Goal: Find specific fact

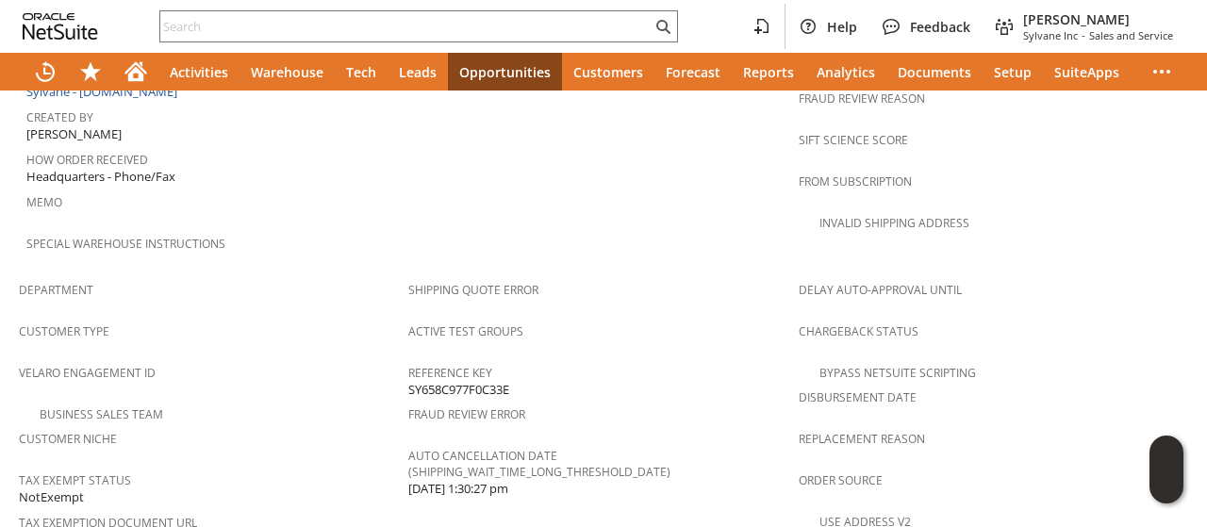
scroll to position [827, 0]
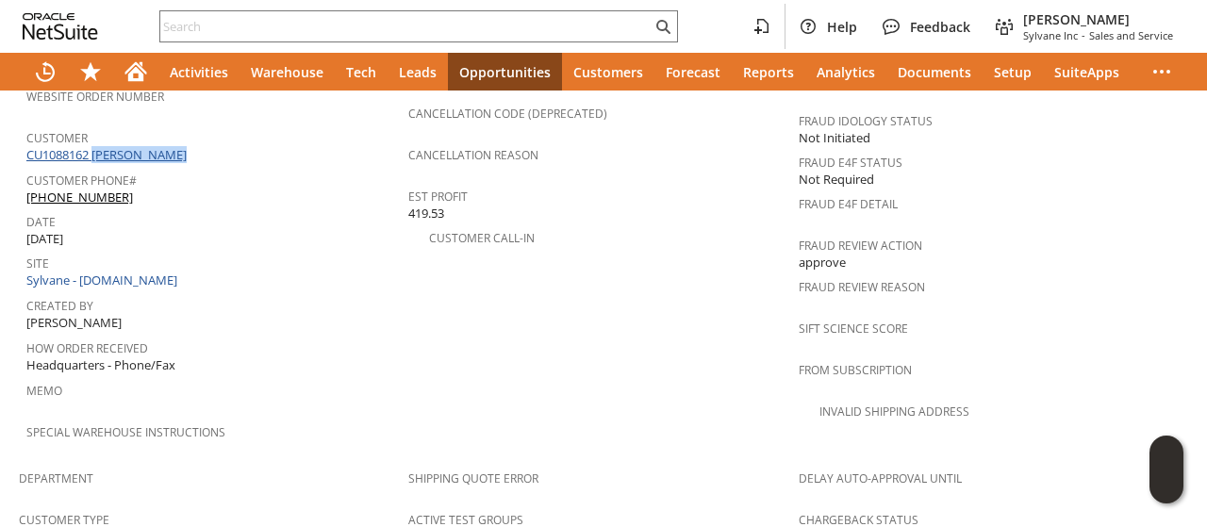
drag, startPoint x: 192, startPoint y: 127, endPoint x: 98, endPoint y: 128, distance: 94.3
click at [98, 128] on div "Customer CU1088162 [PERSON_NAME]" at bounding box center [212, 144] width 372 height 41
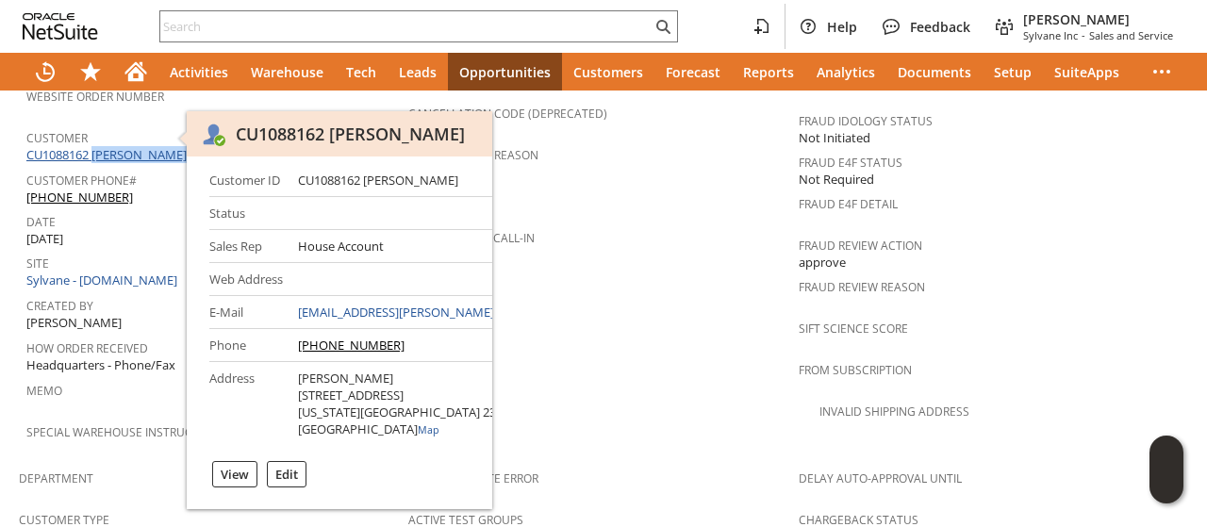
copy link "[PERSON_NAME]"
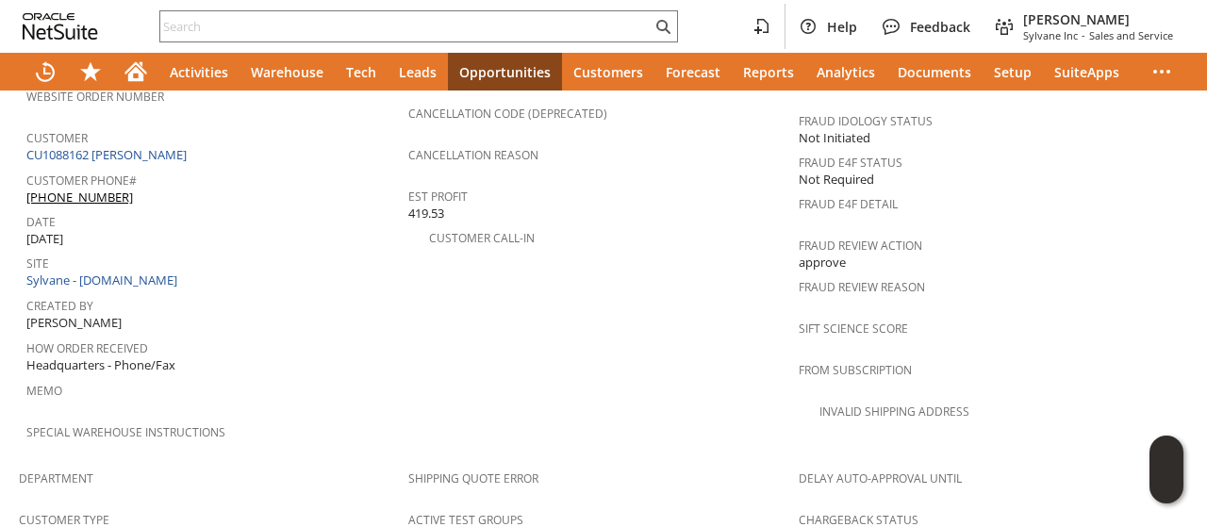
click at [145, 356] on span "Headquarters - Phone/Fax" at bounding box center [100, 365] width 149 height 18
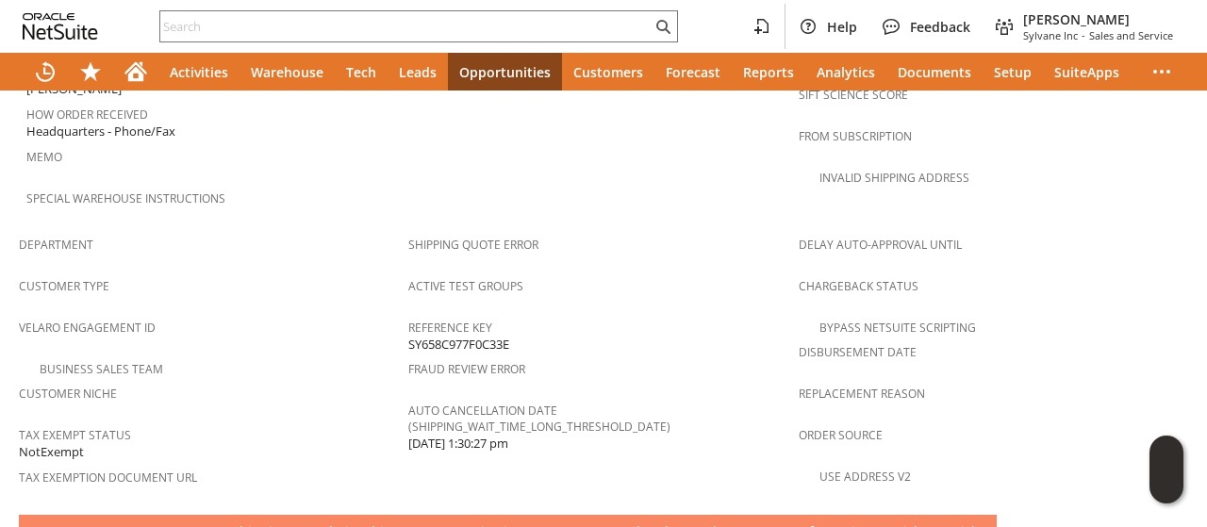
scroll to position [1298, 0]
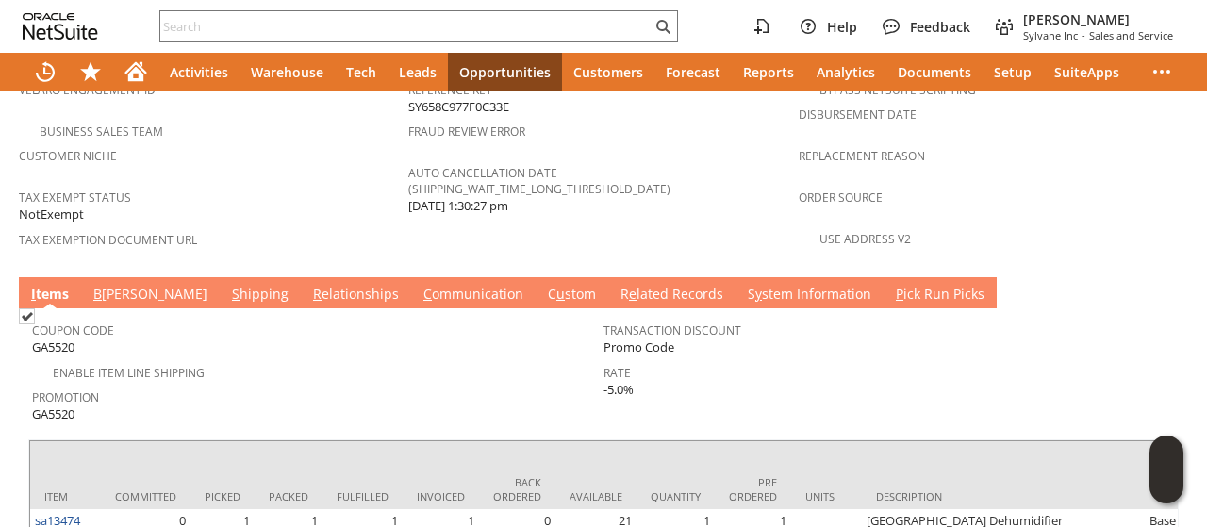
click at [419, 285] on link "C ommunication" at bounding box center [473, 295] width 109 height 21
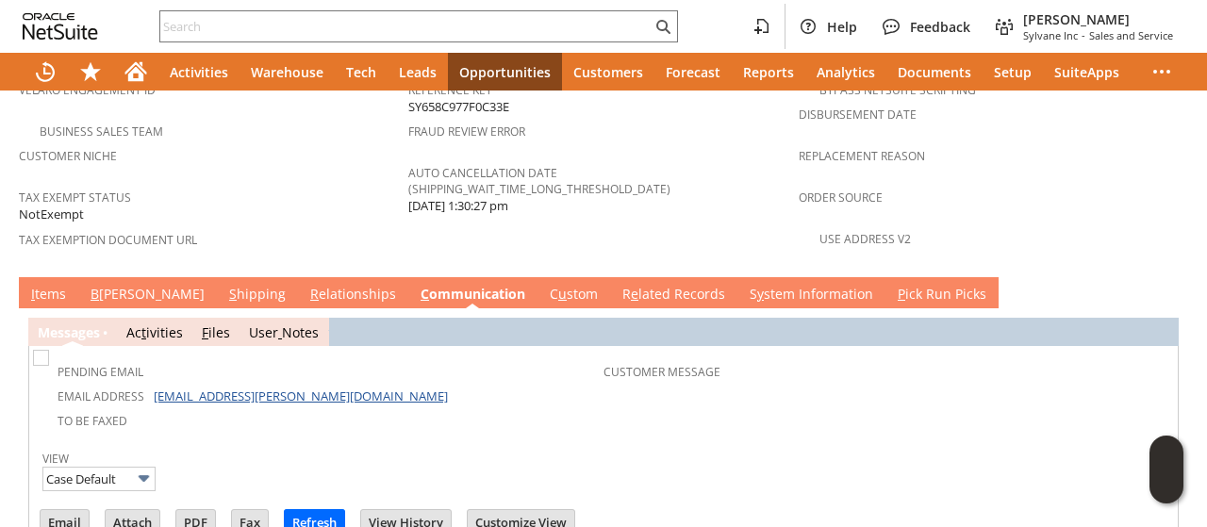
scroll to position [0, 0]
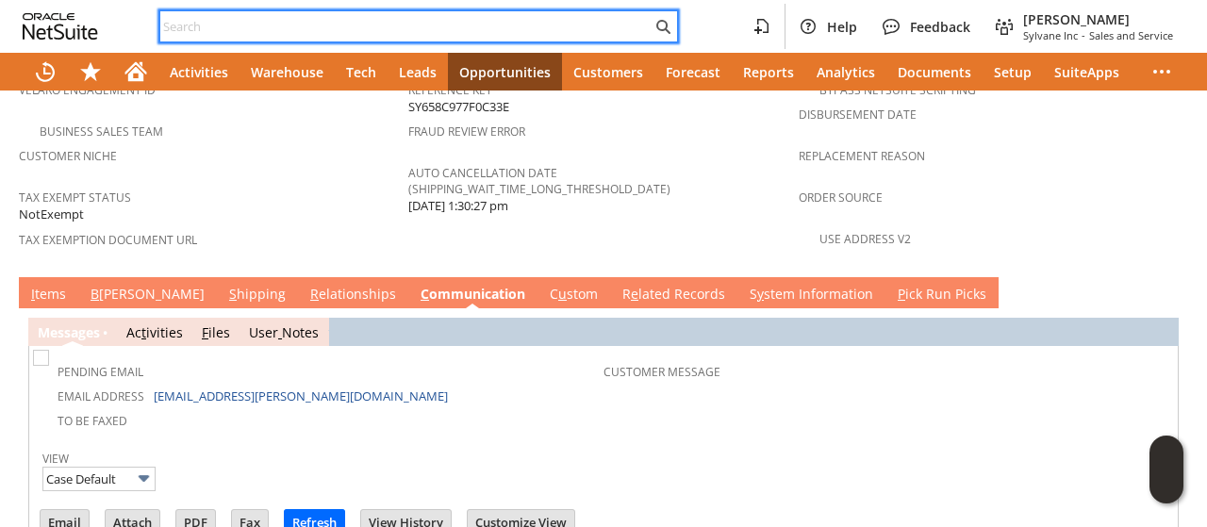
paste input "[EMAIL_ADDRESS][PERSON_NAME][DOMAIN_NAME]"
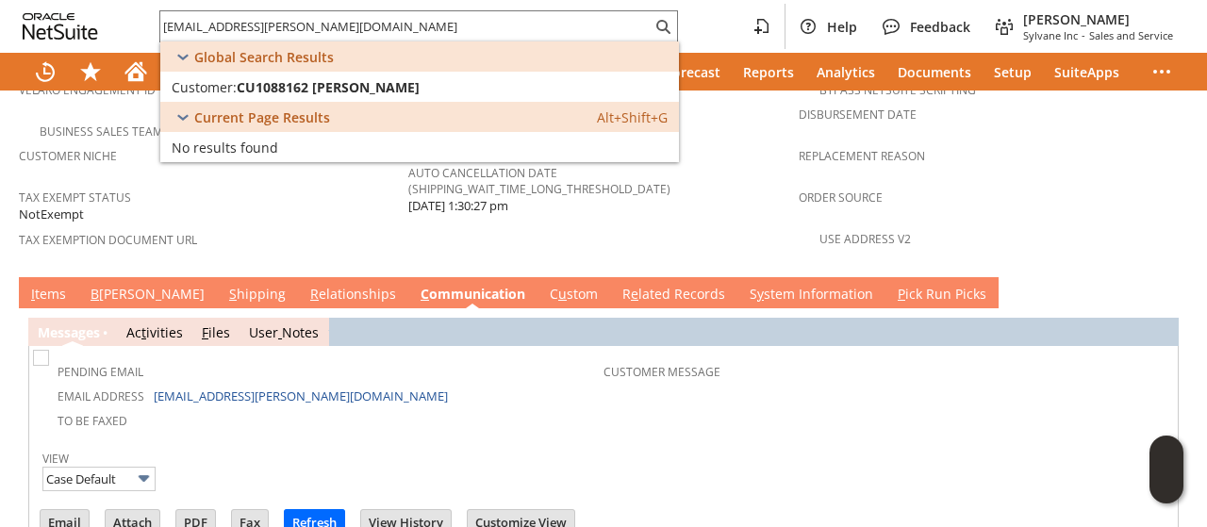
click at [424, 184] on td "Shipping Quote Error Active Test Groups Reference Key SY658C977F0C33E Fraud Rev…" at bounding box center [602, 128] width 389 height 279
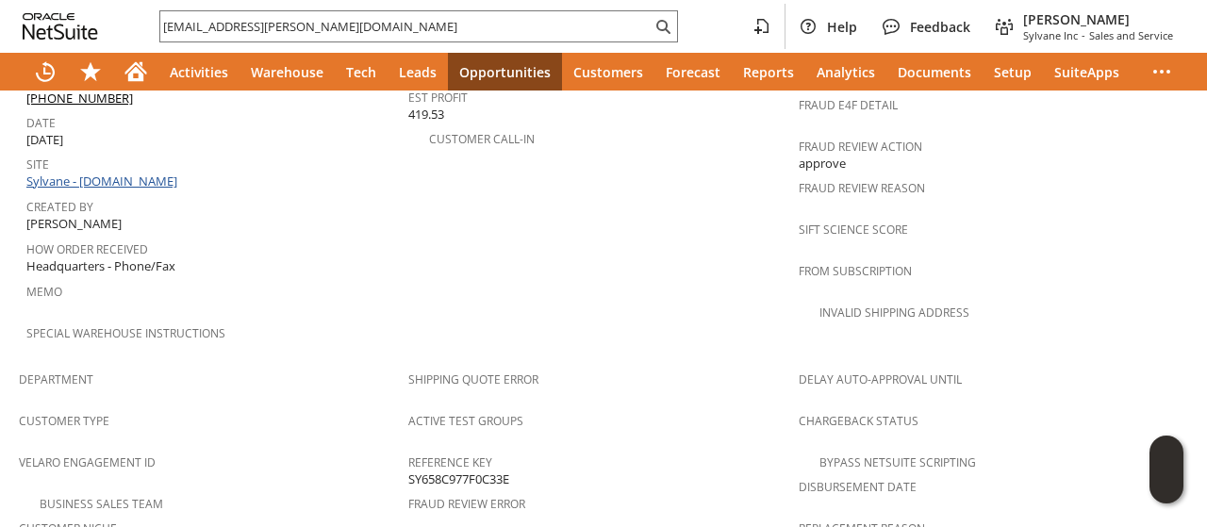
scroll to position [827, 0]
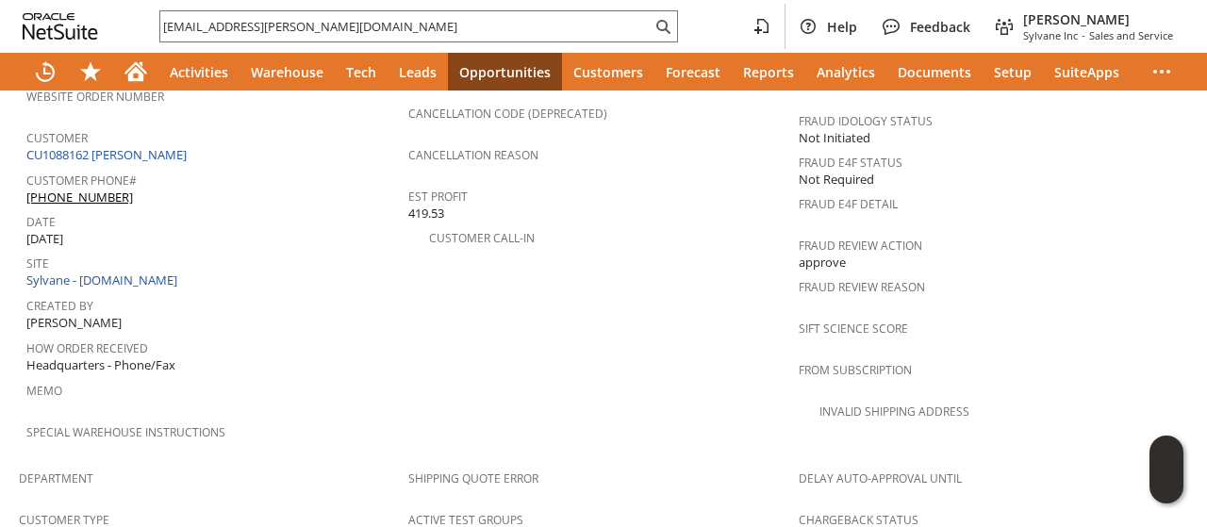
click at [631, 298] on td "PO # Customer Comments / Special Instructions Cancellation Code (deprecated) Ca…" at bounding box center [602, 236] width 389 height 448
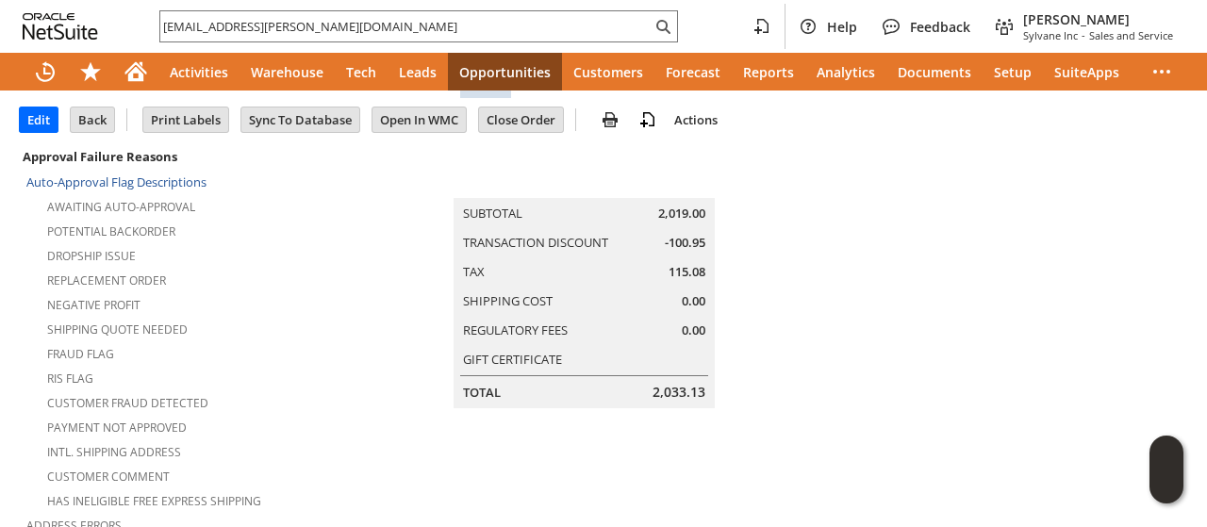
scroll to position [0, 0]
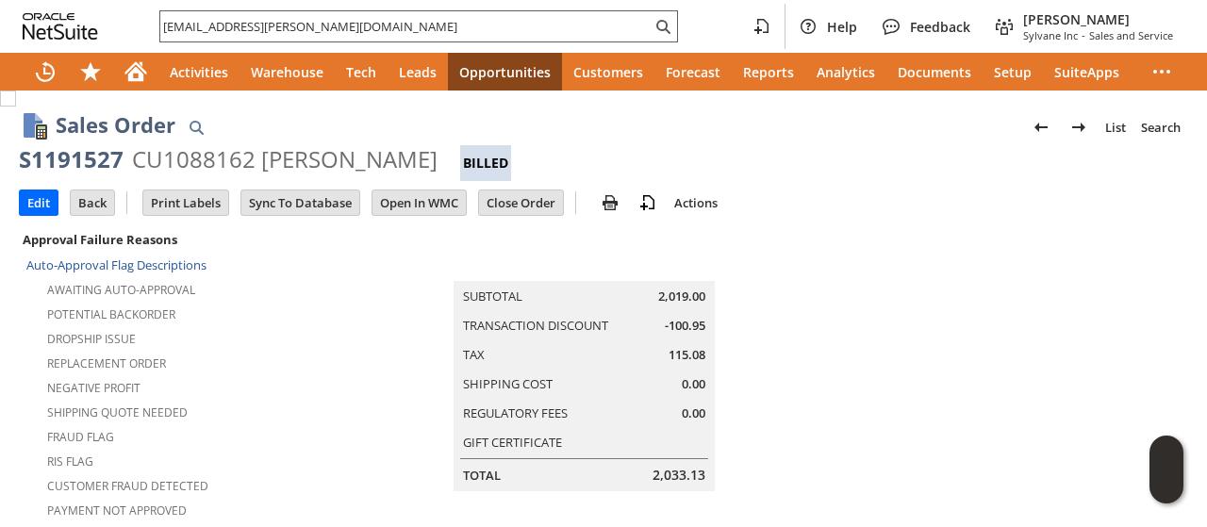
click at [330, 27] on input "[EMAIL_ADDRESS][PERSON_NAME][DOMAIN_NAME]" at bounding box center [405, 26] width 491 height 23
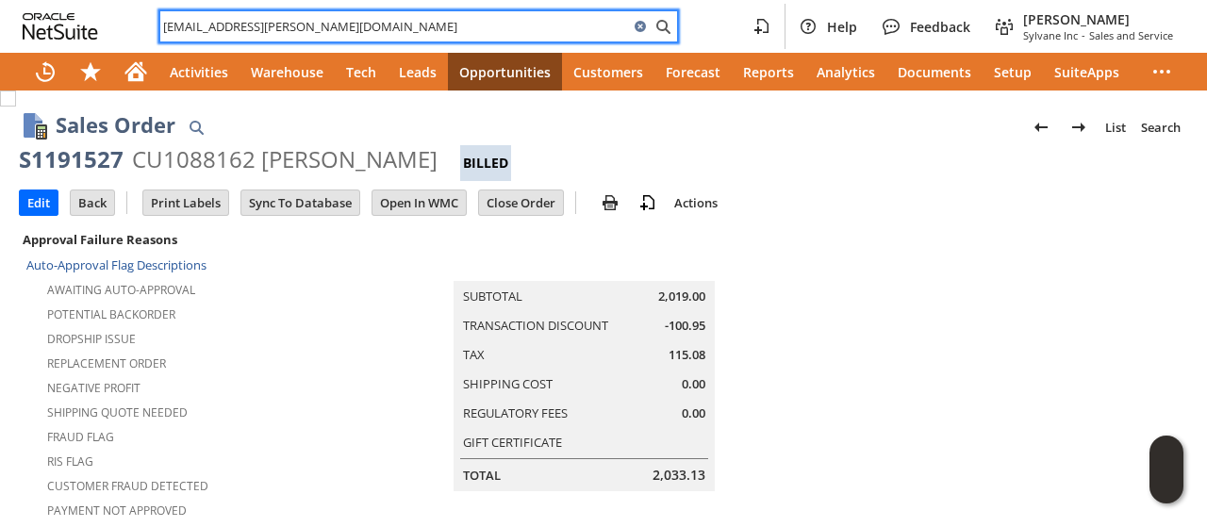
click at [330, 27] on input "[EMAIL_ADDRESS][PERSON_NAME][DOMAIN_NAME]" at bounding box center [394, 26] width 469 height 23
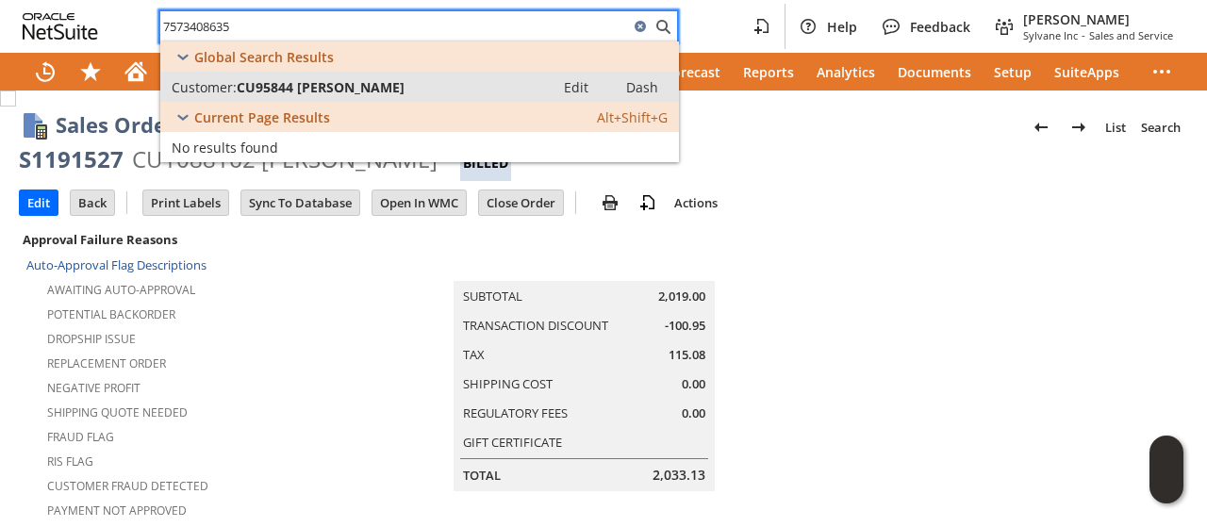
type input "7573408635"
